Goal: Transaction & Acquisition: Book appointment/travel/reservation

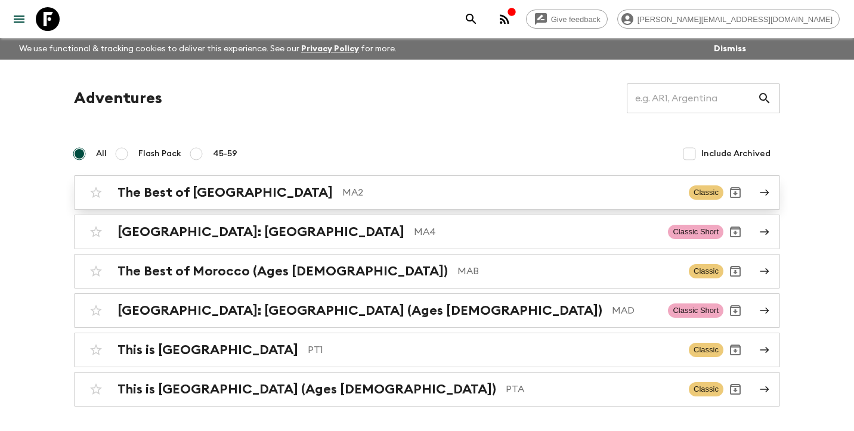
click at [216, 193] on h2 "The Best of [GEOGRAPHIC_DATA]" at bounding box center [224, 192] width 215 height 15
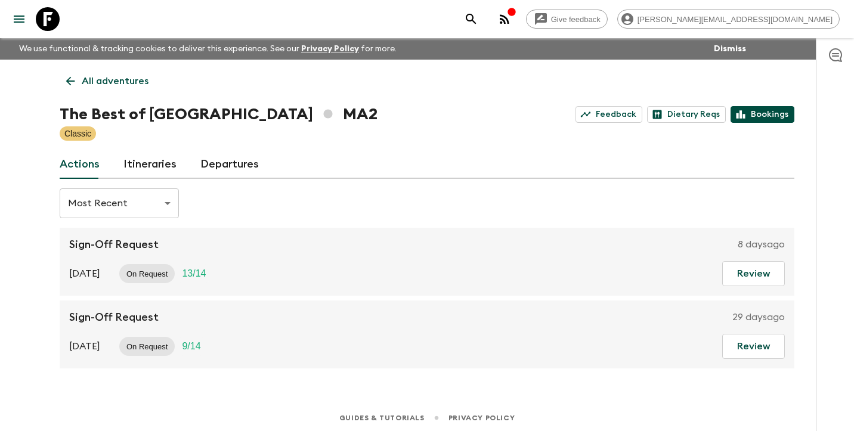
click at [764, 117] on link "Bookings" at bounding box center [762, 114] width 64 height 17
click at [122, 79] on p "All adventures" at bounding box center [115, 81] width 67 height 14
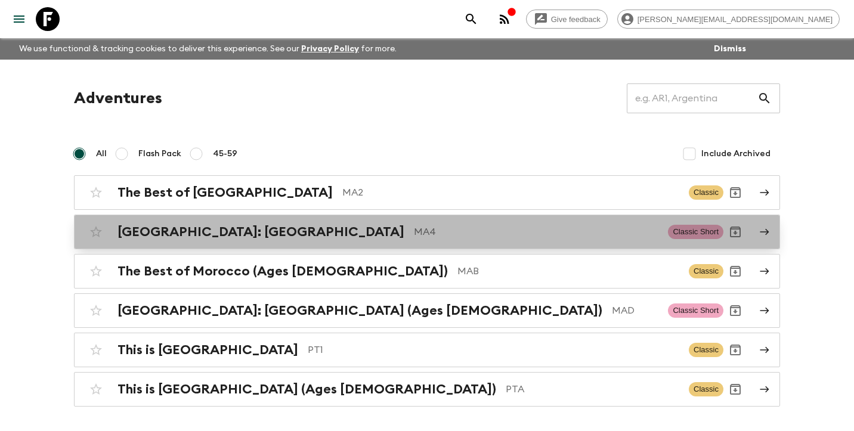
click at [176, 227] on h2 "[GEOGRAPHIC_DATA]: [GEOGRAPHIC_DATA]" at bounding box center [260, 231] width 287 height 15
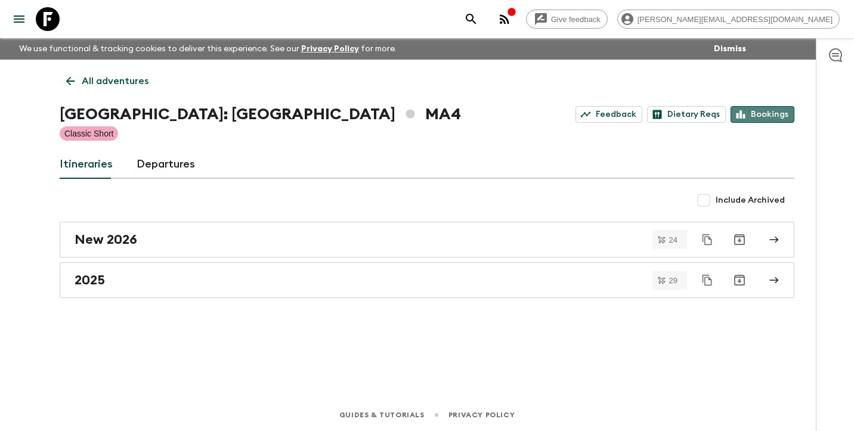
click at [764, 113] on link "Bookings" at bounding box center [762, 114] width 64 height 17
click at [135, 75] on p "All adventures" at bounding box center [115, 81] width 67 height 14
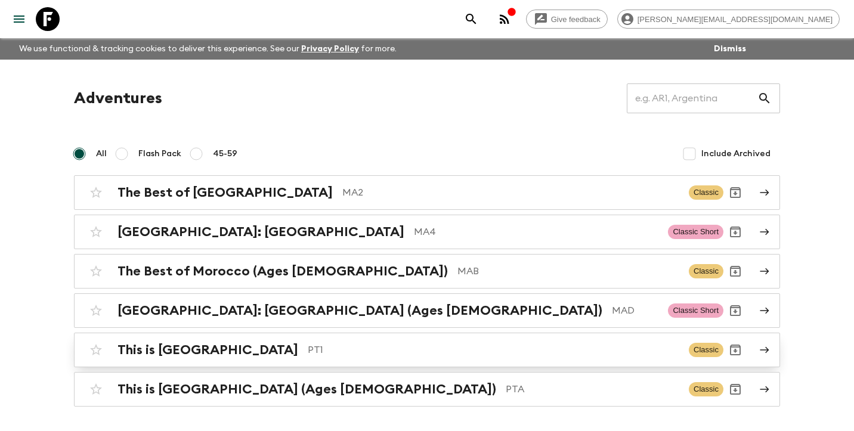
click at [154, 346] on h2 "This is [GEOGRAPHIC_DATA]" at bounding box center [207, 349] width 181 height 15
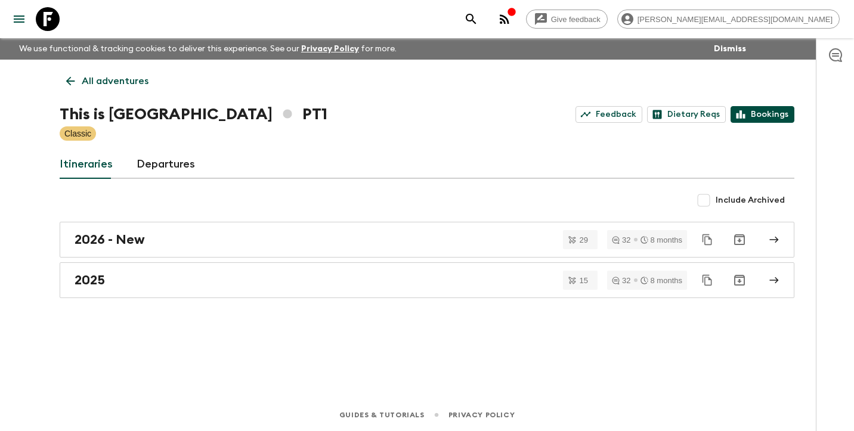
click at [773, 112] on link "Bookings" at bounding box center [762, 114] width 64 height 17
